Goal: Task Accomplishment & Management: Manage account settings

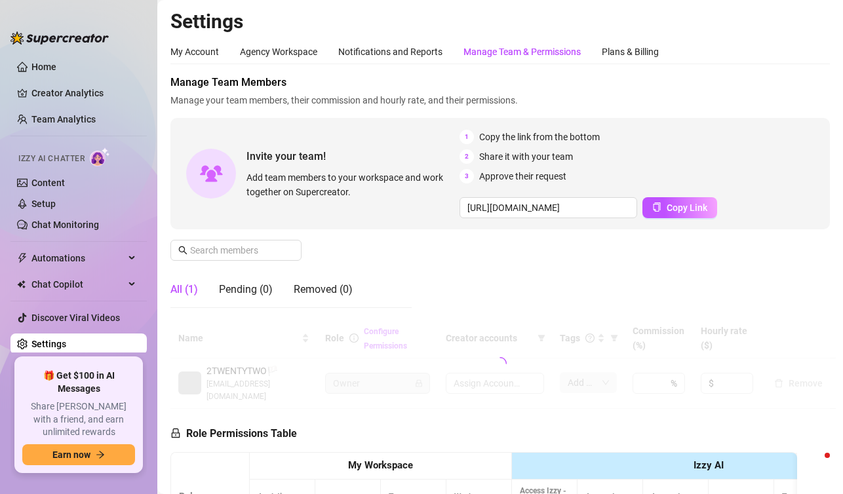
type input "[URL][DOMAIN_NAME]"
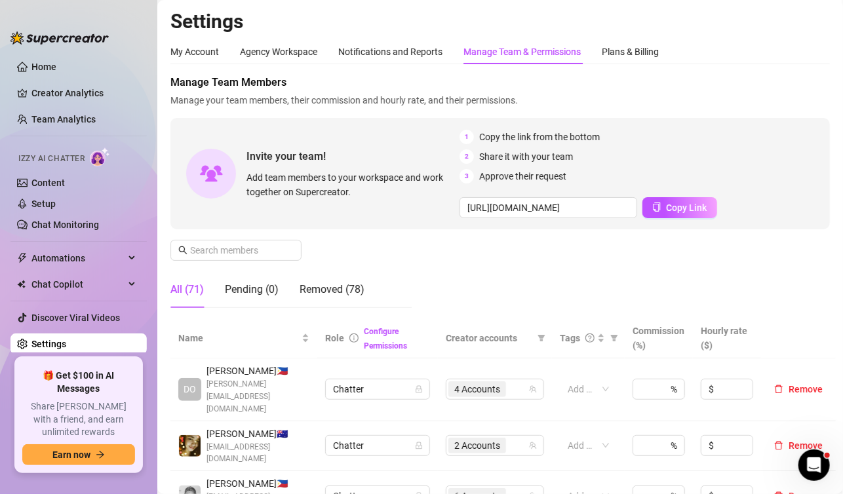
click at [130, 480] on ul at bounding box center [78, 479] width 136 height 5
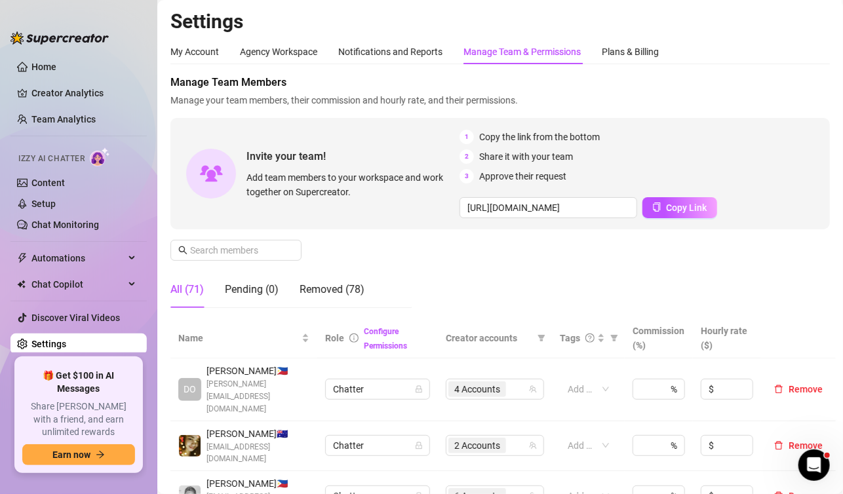
click at [126, 493] on aside "Home Creator Analytics Team Analytics Izzy AI Chatter Content Setup Chat Monito…" at bounding box center [78, 247] width 157 height 494
click at [812, 139] on div "Invite your team! Add team members to your workspace and work together on Super…" at bounding box center [499, 173] width 659 height 111
click at [808, 81] on span "Manage Team Members" at bounding box center [499, 83] width 659 height 16
click at [816, 26] on h2 "Settings" at bounding box center [499, 21] width 659 height 25
click at [772, 89] on span "Manage Team Members" at bounding box center [499, 83] width 659 height 16
